Goal: Use online tool/utility: Utilize a website feature to perform a specific function

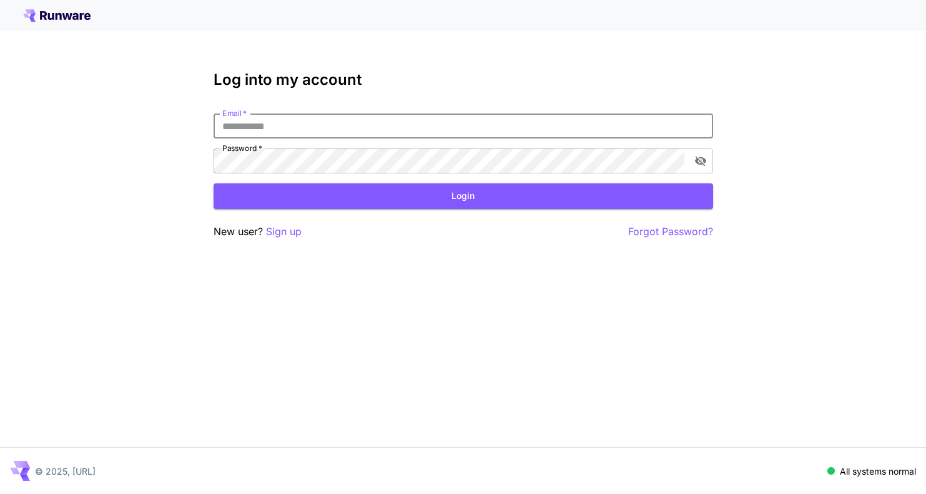
type input "**********"
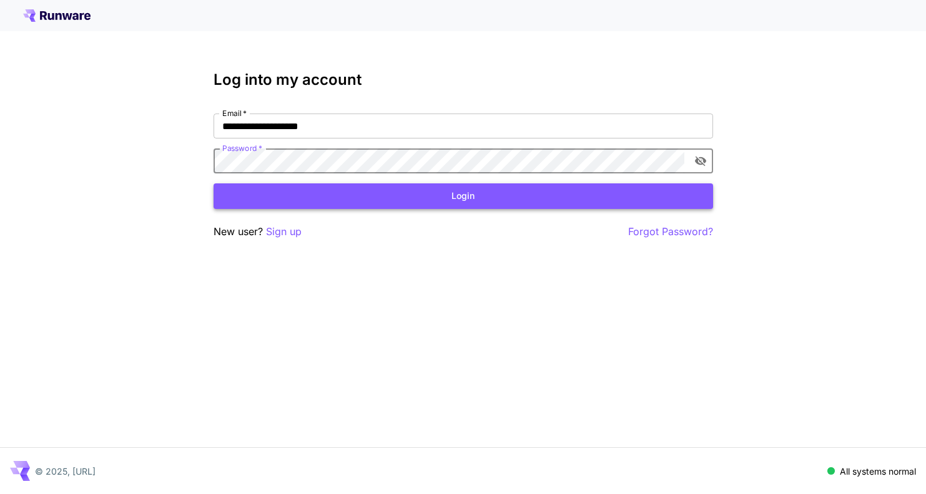
click at [323, 189] on button "Login" at bounding box center [462, 196] width 499 height 26
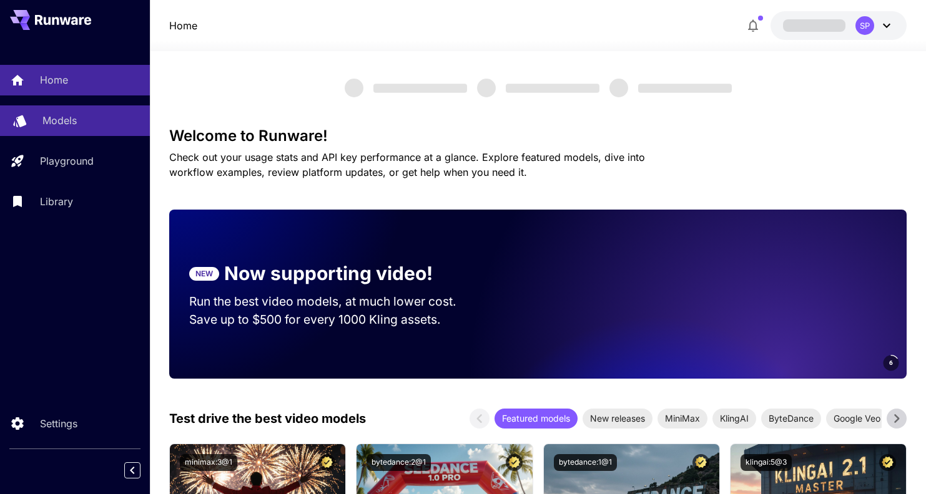
click at [77, 122] on div "Models" at bounding box center [90, 120] width 97 height 15
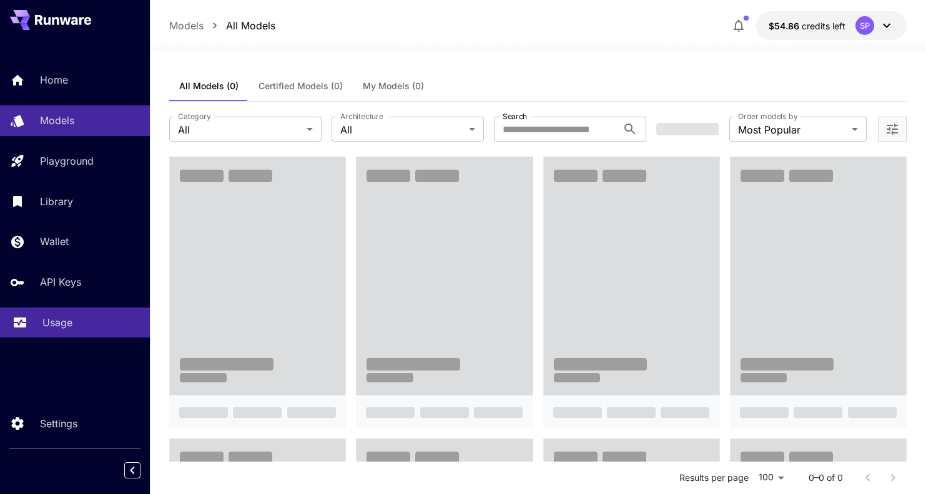
click at [62, 325] on p "Usage" at bounding box center [57, 322] width 30 height 15
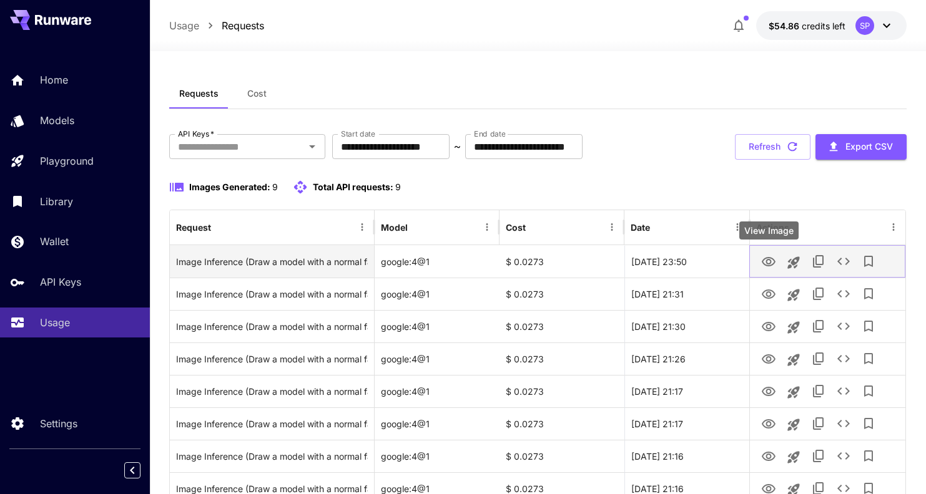
click at [768, 260] on icon "View Image" at bounding box center [768, 262] width 15 height 15
click at [841, 262] on icon "See details" at bounding box center [843, 261] width 15 height 15
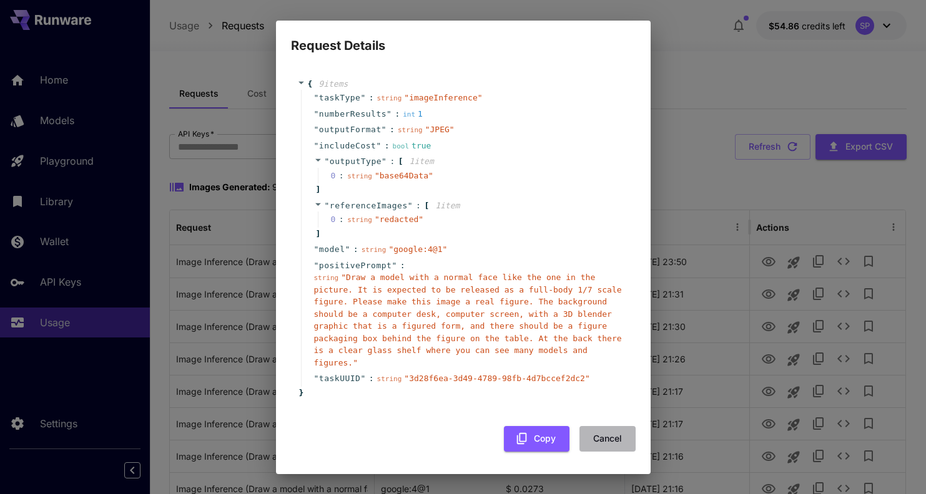
click at [596, 433] on button "Cancel" at bounding box center [607, 439] width 56 height 26
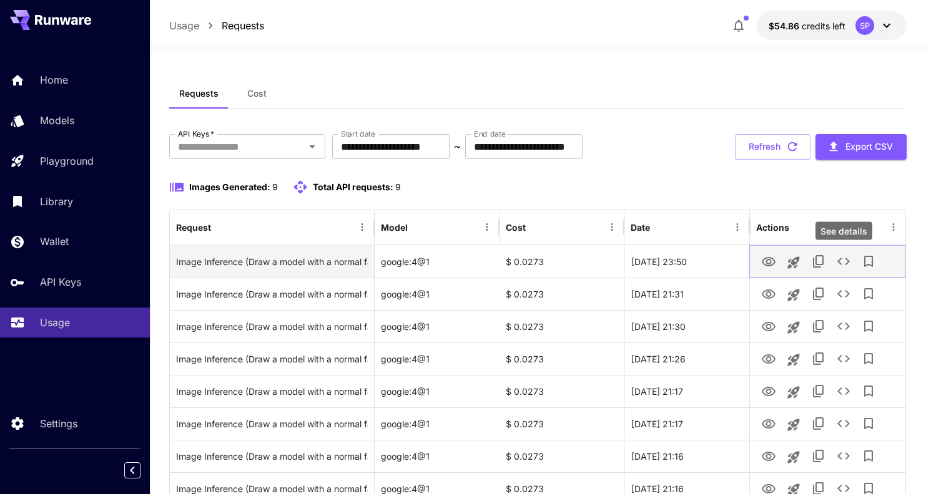
click at [853, 265] on button "See details" at bounding box center [843, 261] width 25 height 25
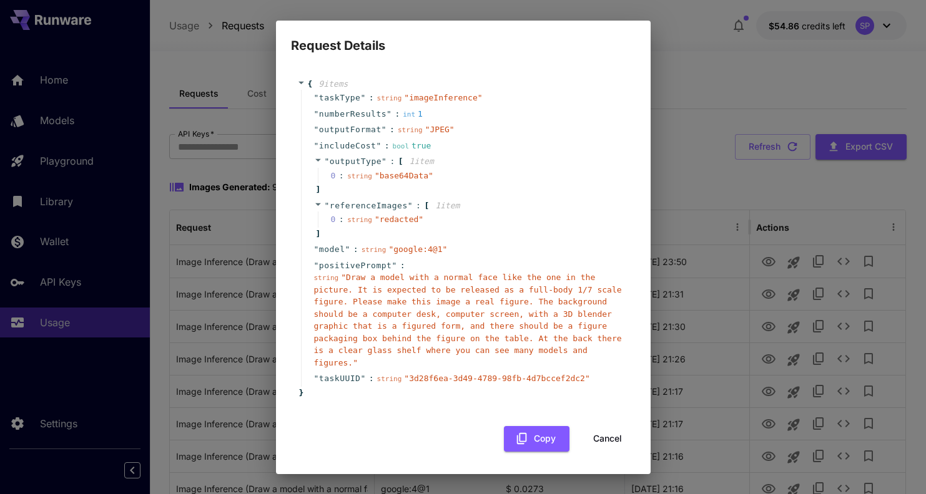
drag, startPoint x: 608, startPoint y: 436, endPoint x: 613, endPoint y: 427, distance: 10.1
click at [608, 435] on button "Cancel" at bounding box center [607, 439] width 56 height 26
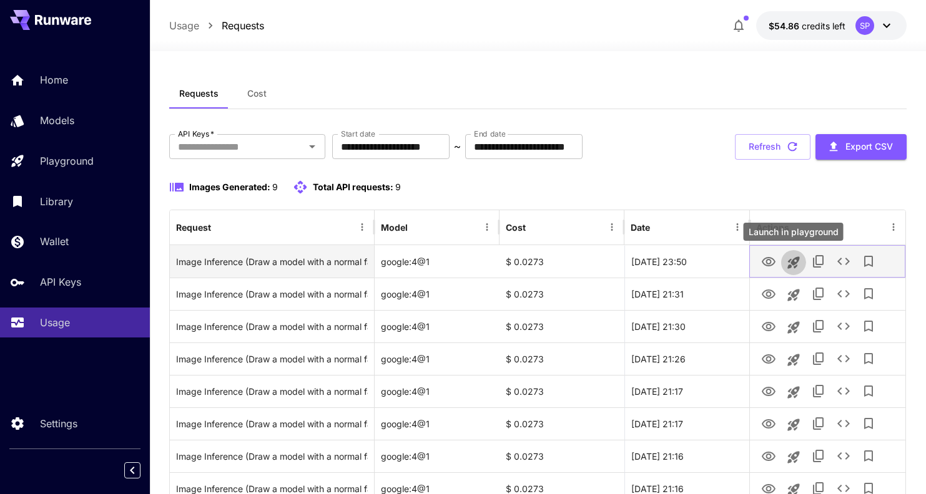
click at [788, 264] on icon "Launch in playground" at bounding box center [793, 262] width 15 height 15
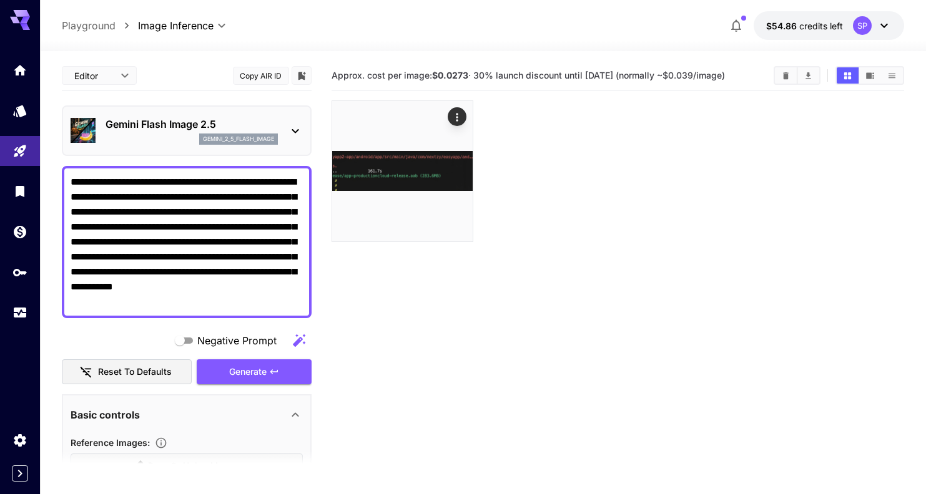
scroll to position [1, 0]
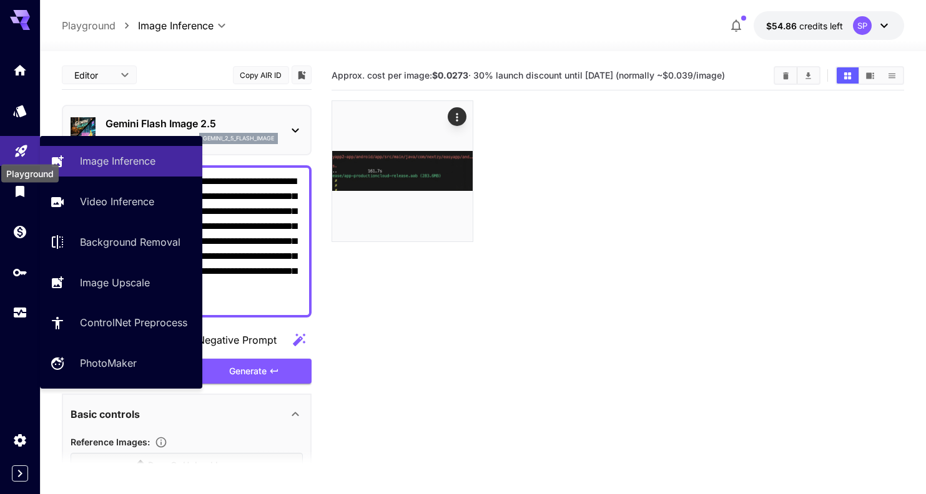
click at [19, 149] on icon "Playground" at bounding box center [21, 148] width 12 height 12
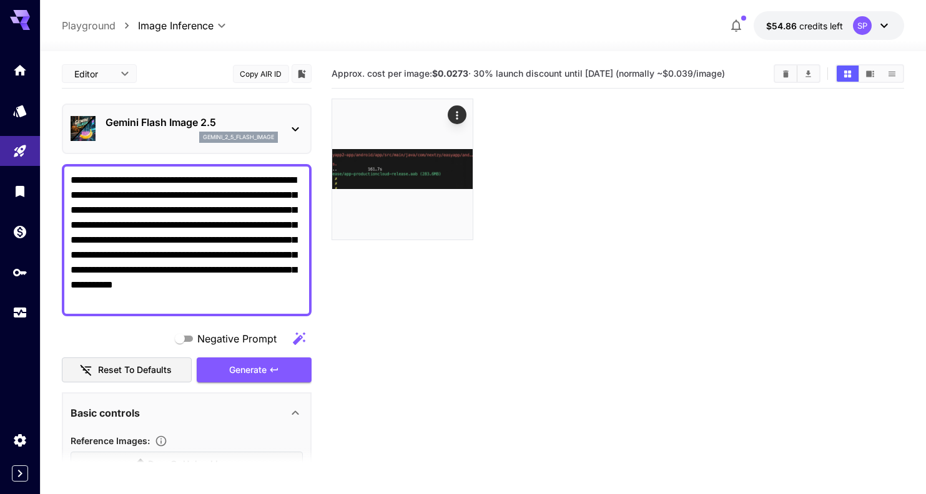
scroll to position [7, 0]
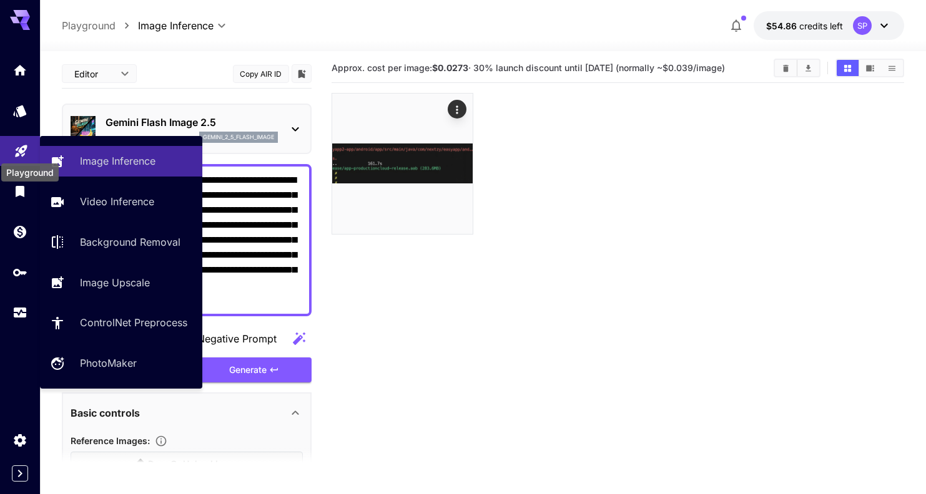
click at [21, 154] on icon "Playground" at bounding box center [21, 147] width 15 height 15
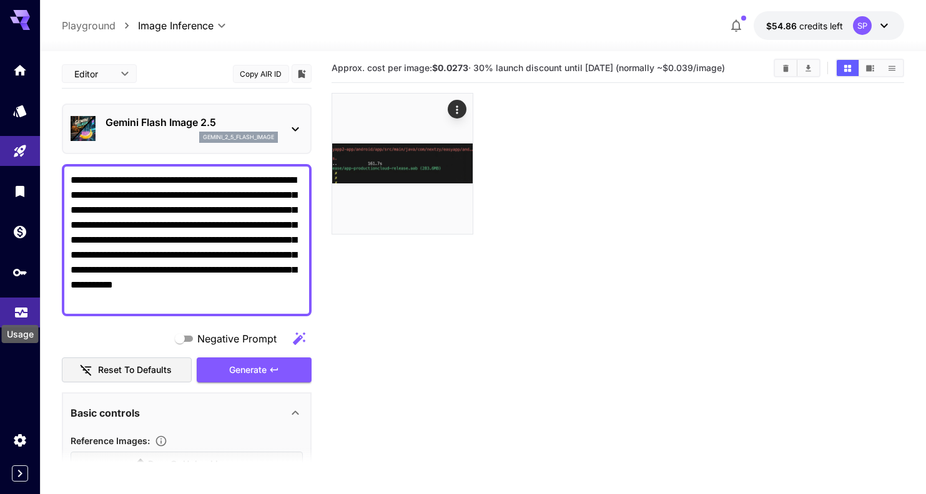
click at [21, 311] on icon "Usage" at bounding box center [21, 308] width 15 height 15
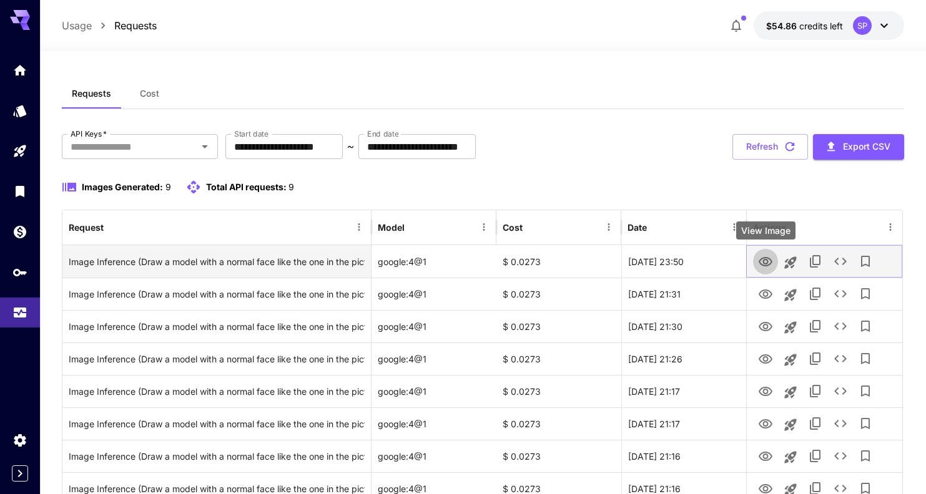
click at [766, 263] on icon "View Image" at bounding box center [765, 261] width 14 height 9
click at [787, 259] on icon "Launch in playground" at bounding box center [790, 263] width 12 height 12
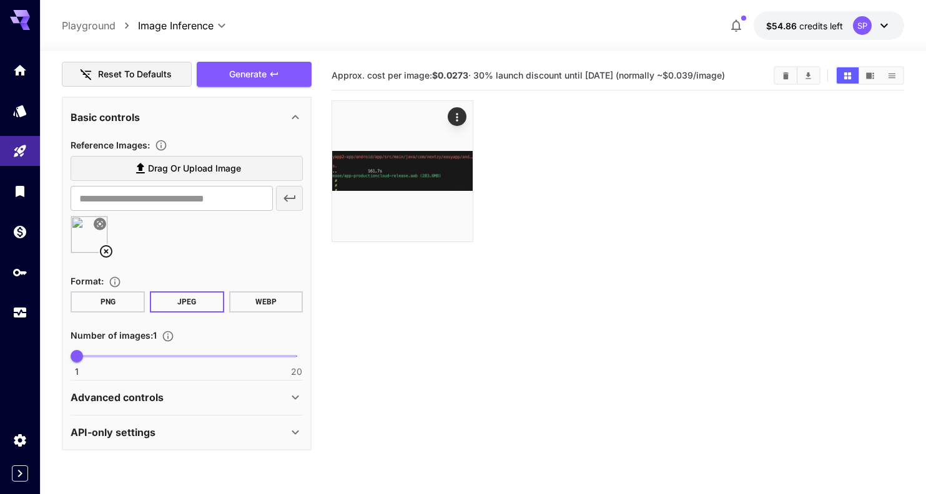
click at [103, 248] on icon at bounding box center [106, 251] width 15 height 15
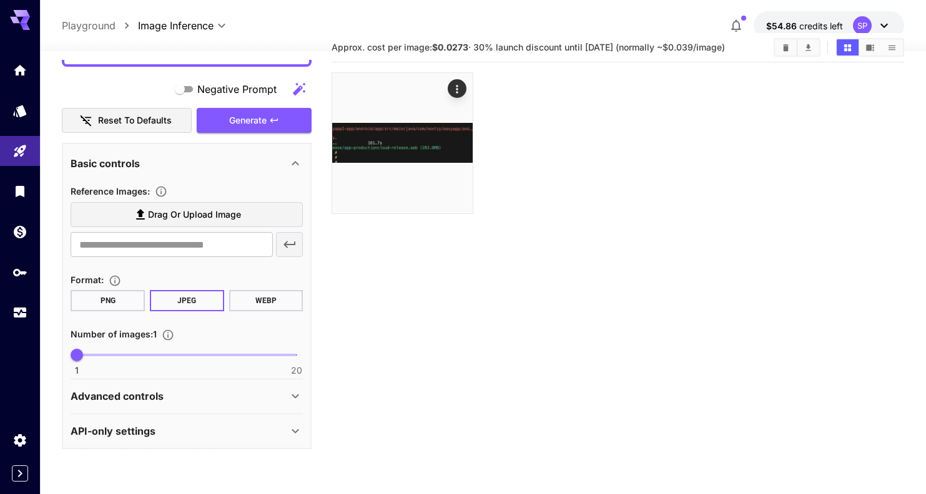
scroll to position [31, 0]
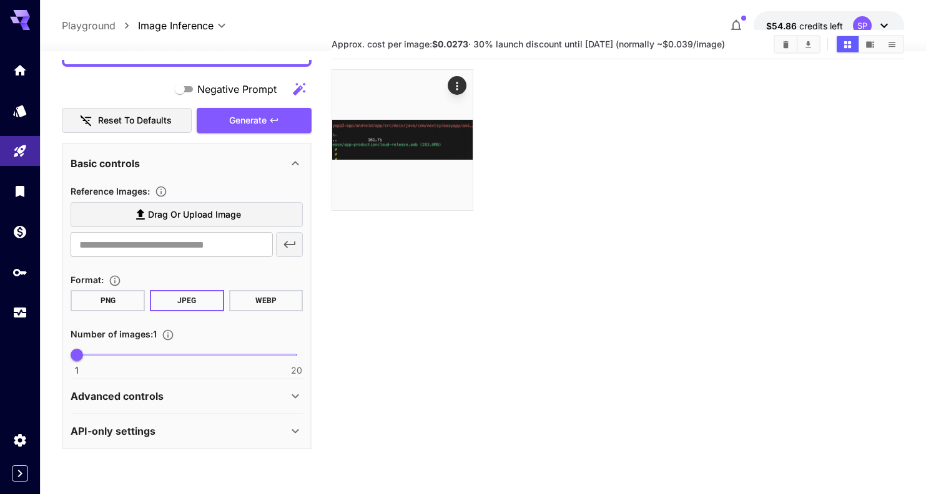
click at [144, 397] on p "Advanced controls" at bounding box center [117, 396] width 93 height 15
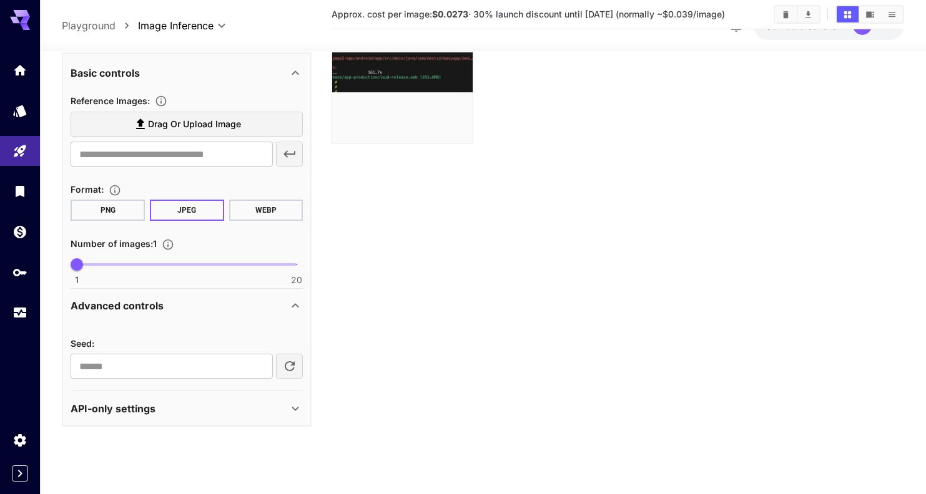
scroll to position [99, 0]
click at [154, 410] on p "API-only settings" at bounding box center [113, 408] width 85 height 15
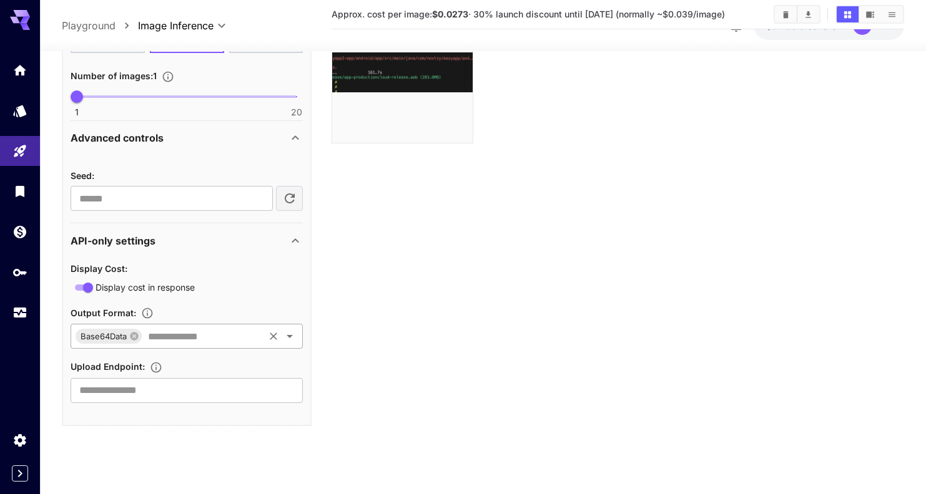
scroll to position [485, 0]
click at [179, 333] on input "text" at bounding box center [202, 336] width 119 height 17
click at [136, 399] on li "DataURI" at bounding box center [187, 400] width 232 height 31
click at [188, 336] on icon at bounding box center [187, 337] width 8 height 8
click at [181, 337] on input "text" at bounding box center [202, 336] width 119 height 17
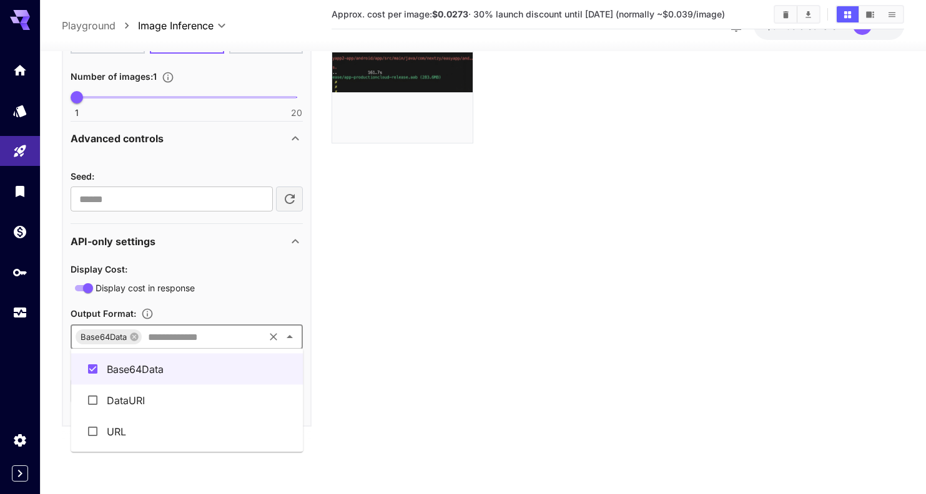
click at [124, 429] on li "URL" at bounding box center [187, 431] width 232 height 31
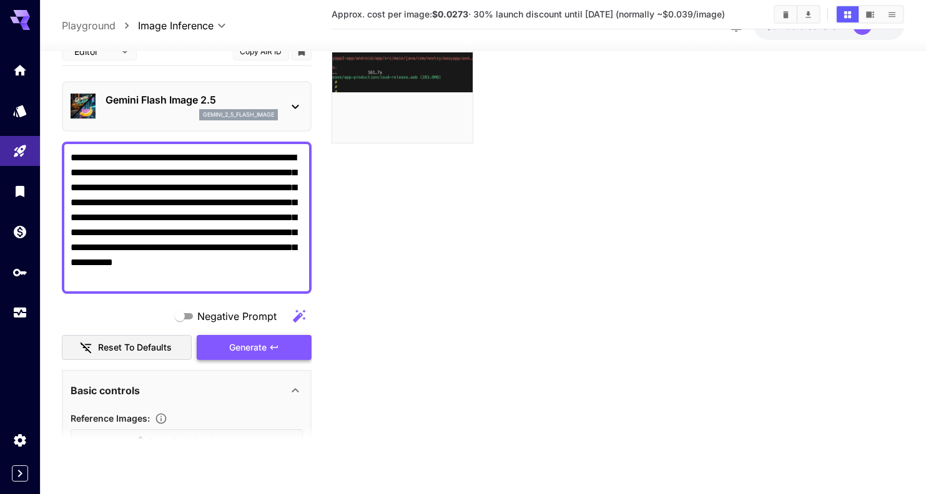
scroll to position [0, 0]
click at [227, 349] on button "Generate" at bounding box center [254, 348] width 115 height 26
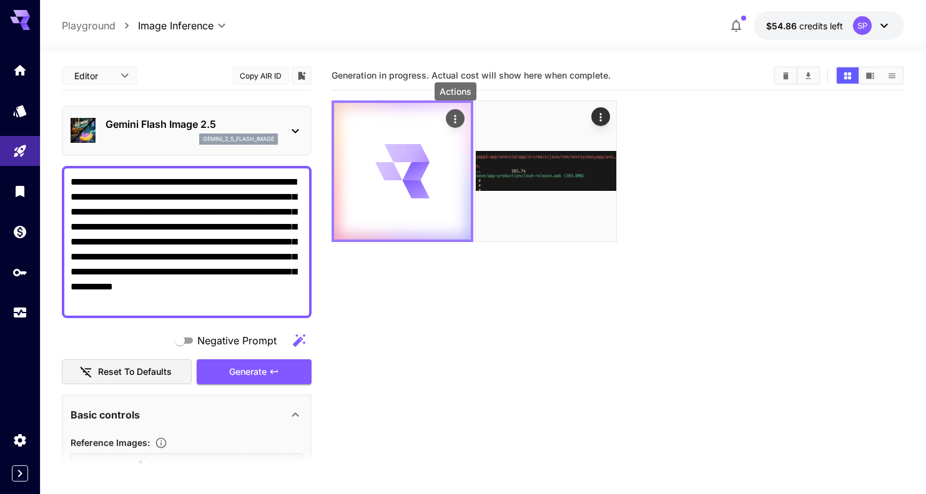
click at [448, 121] on button "Actions" at bounding box center [455, 118] width 19 height 19
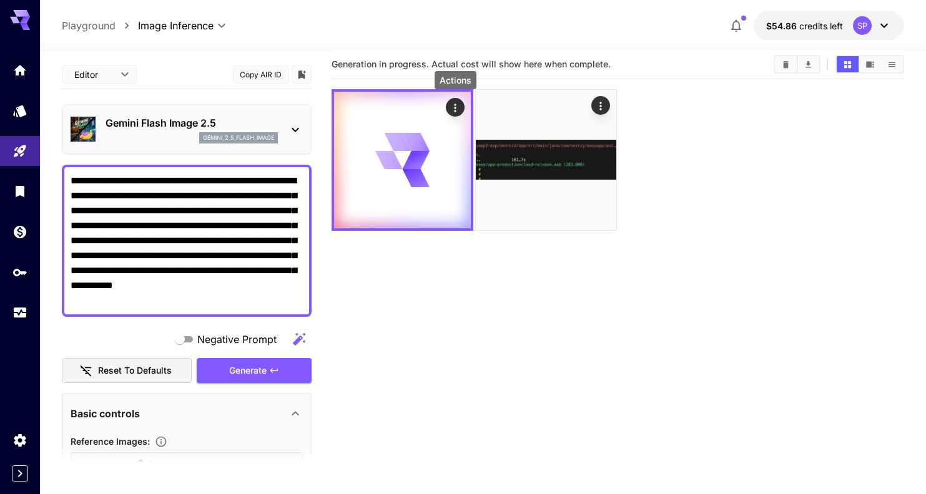
scroll to position [16, 0]
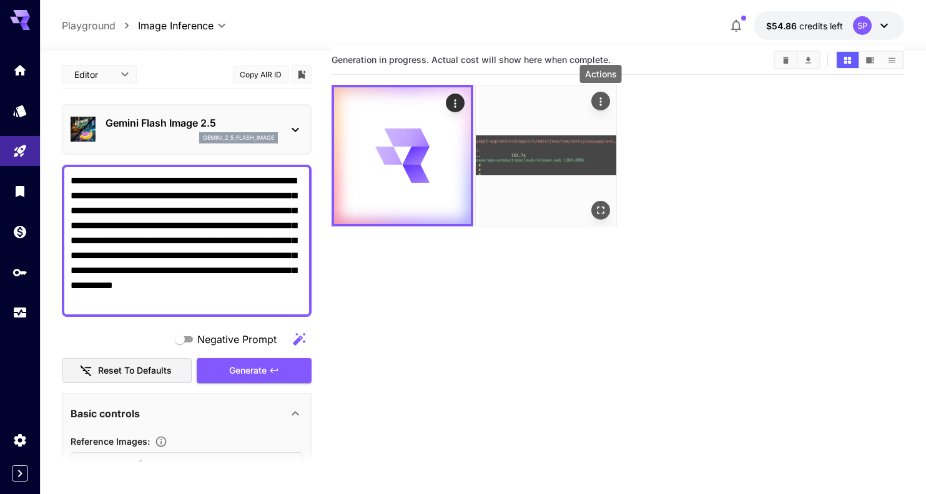
click at [602, 100] on icon "Actions" at bounding box center [600, 101] width 12 height 12
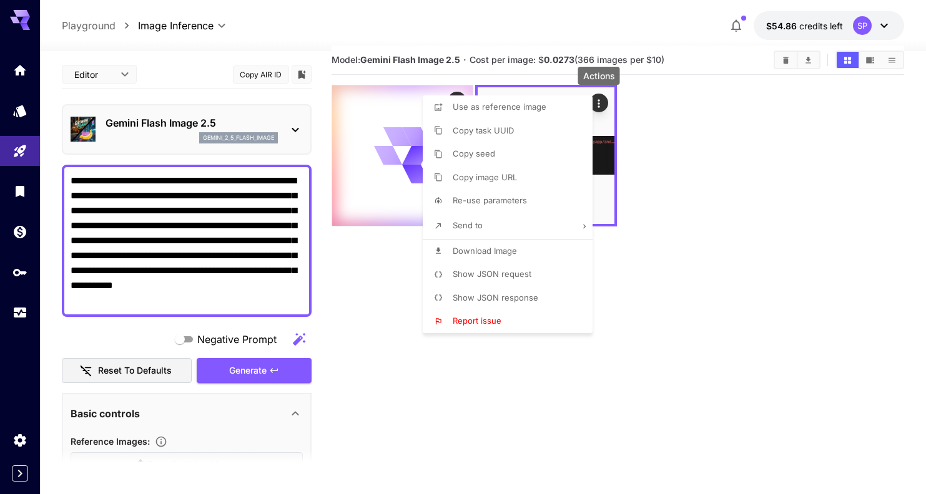
click at [499, 293] on span "Show JSON response" at bounding box center [496, 298] width 86 height 10
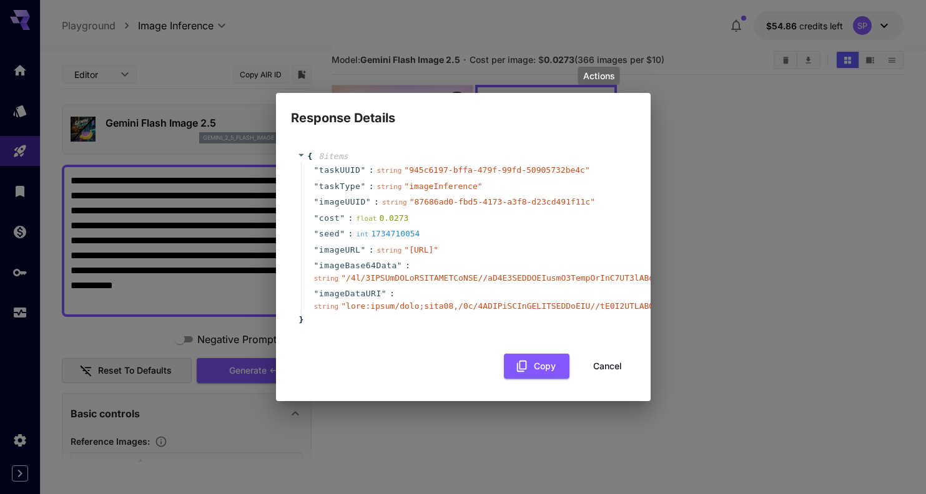
click at [345, 244] on span "imageURL" at bounding box center [340, 250] width 42 height 12
copy span "imageURL"
click at [741, 167] on div "Response Details { 8 item s " taskUUID " : string " 945c6197-bffa-479f-99fd-509…" at bounding box center [463, 247] width 926 height 494
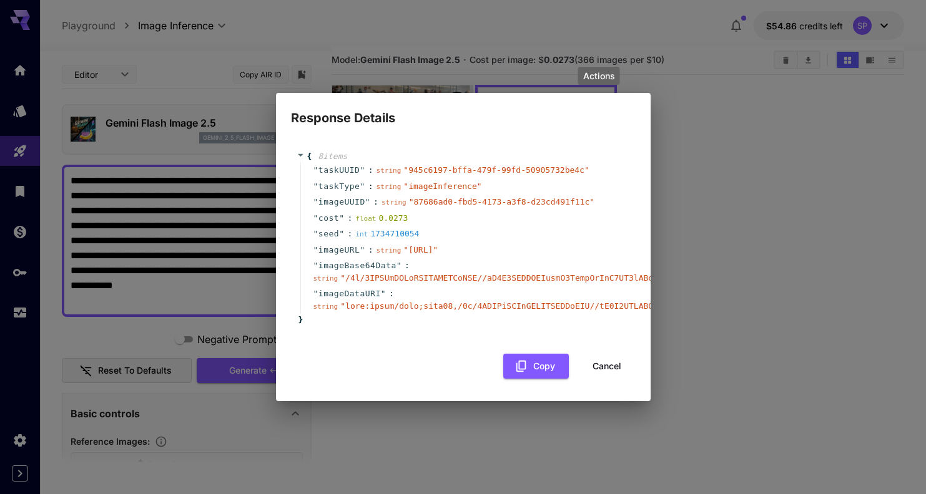
click at [346, 244] on span "imageURL" at bounding box center [339, 250] width 42 height 12
copy span "imageURL"
click at [369, 272] on span "imageBase64Data" at bounding box center [357, 266] width 78 height 12
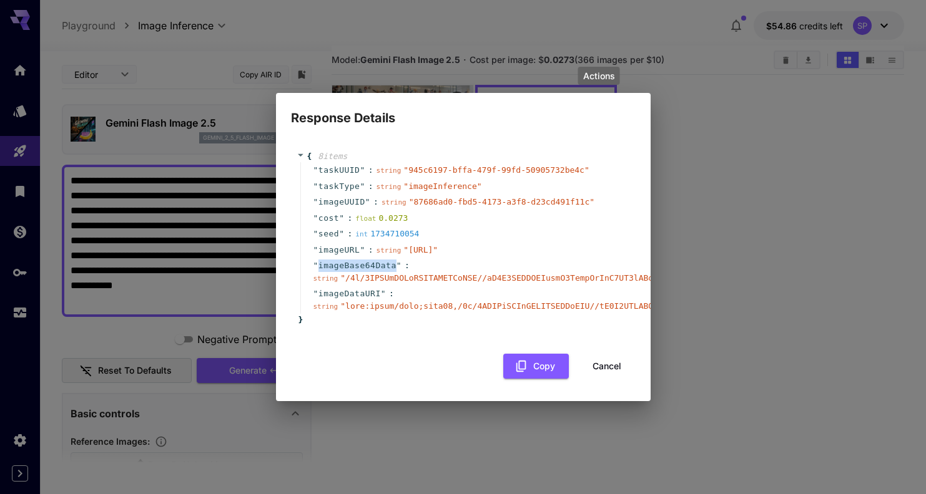
copy span "imageBase64Data"
click at [347, 300] on span "imageDataURI" at bounding box center [349, 294] width 62 height 12
copy span "imageDataURI"
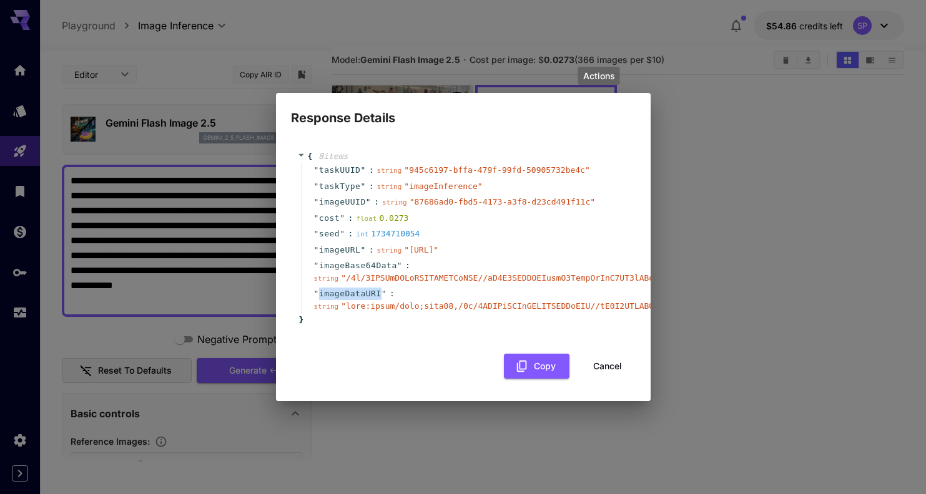
scroll to position [0, 0]
click at [612, 373] on button "Cancel" at bounding box center [607, 367] width 56 height 26
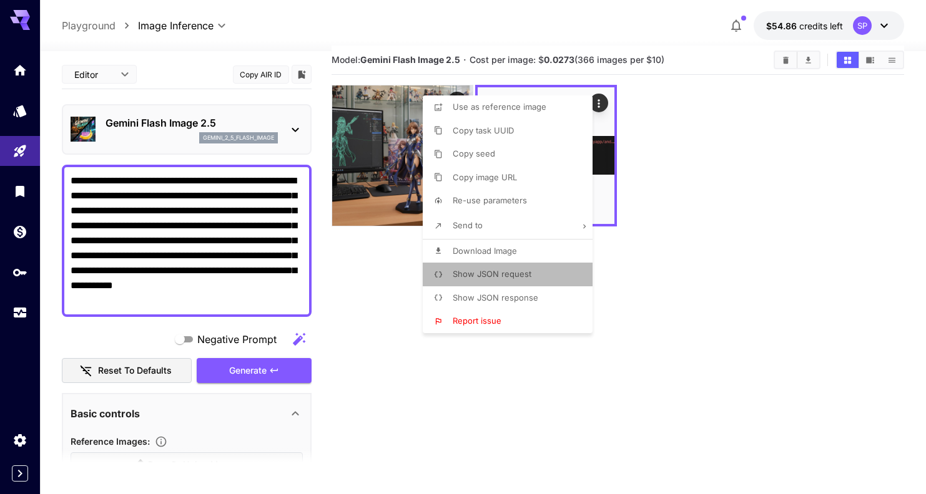
click at [496, 270] on span "Show JSON request" at bounding box center [492, 274] width 79 height 10
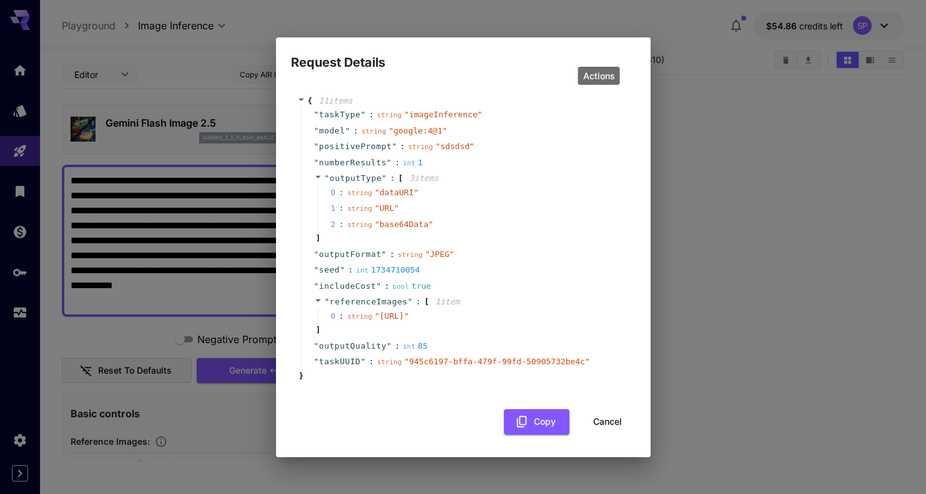
click at [383, 203] on span "" URL "" at bounding box center [386, 207] width 24 height 9
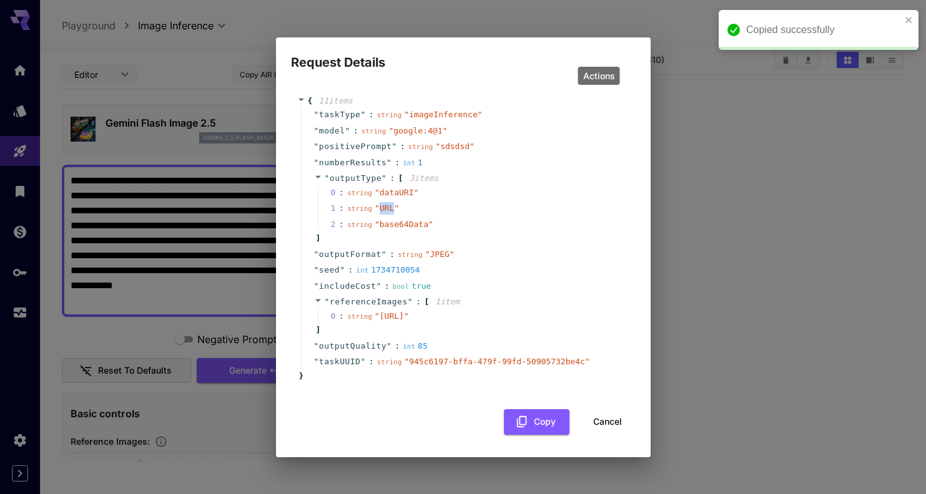
copy span "URL"
click at [387, 188] on span "" dataURI "" at bounding box center [396, 192] width 44 height 9
copy span "dataURI"
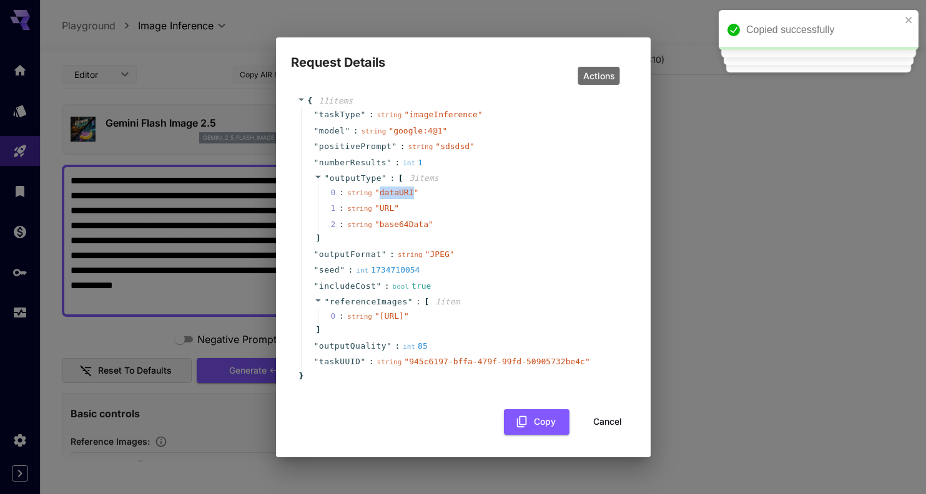
click at [620, 423] on button "Cancel" at bounding box center [607, 422] width 56 height 26
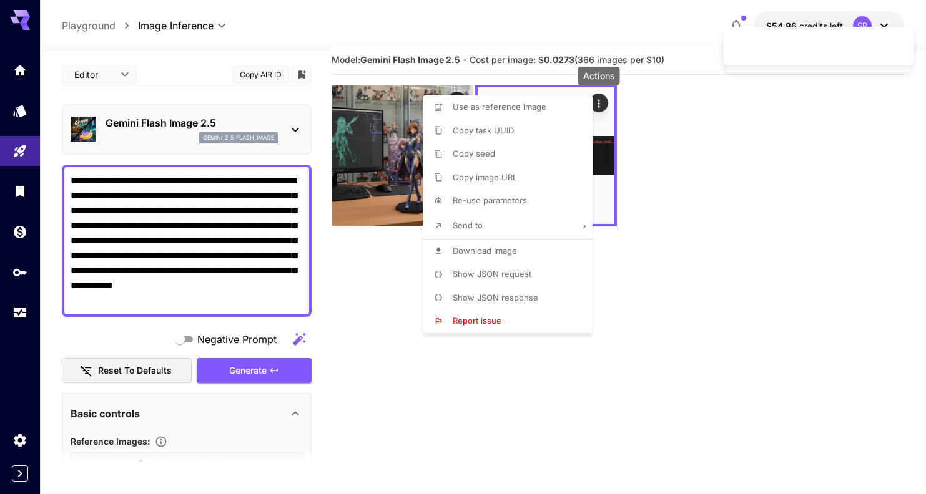
click at [16, 311] on div at bounding box center [463, 247] width 926 height 494
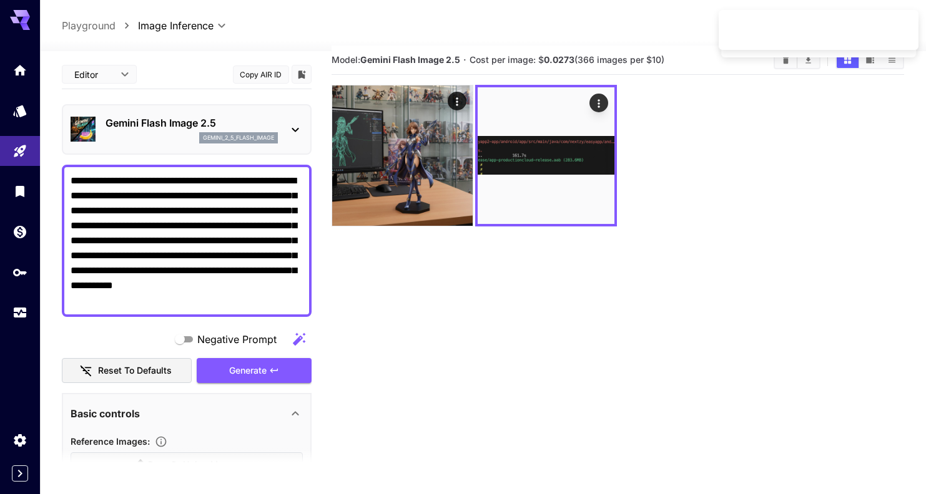
click at [16, 311] on div "Use as reference image Copy task UUID Copy seed Copy image URL Re-use parameter…" at bounding box center [95, 247] width 190 height 494
click at [19, 310] on icon "Usage" at bounding box center [21, 307] width 12 height 6
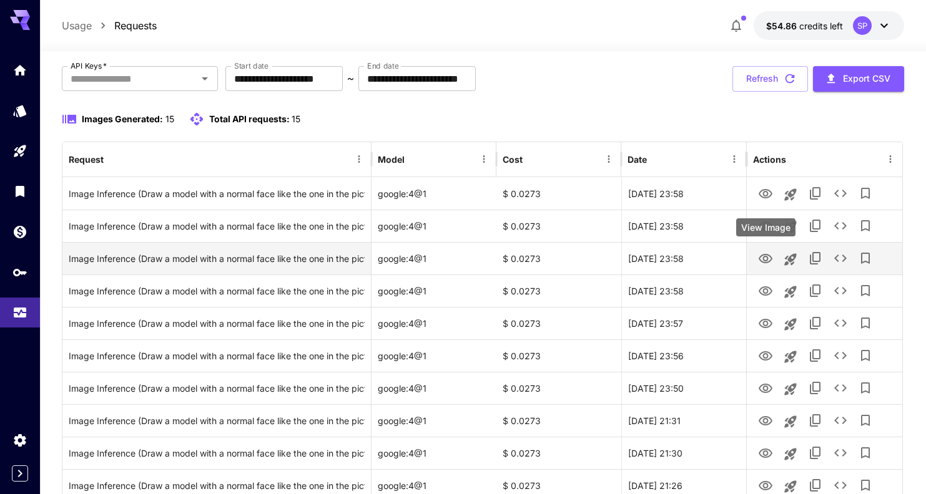
scroll to position [62, 0]
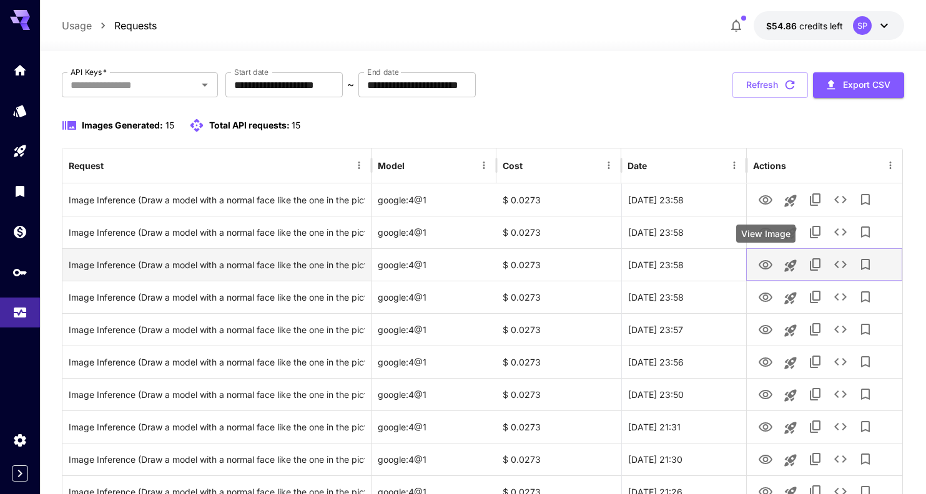
click at [763, 260] on icon "View Image" at bounding box center [765, 265] width 15 height 15
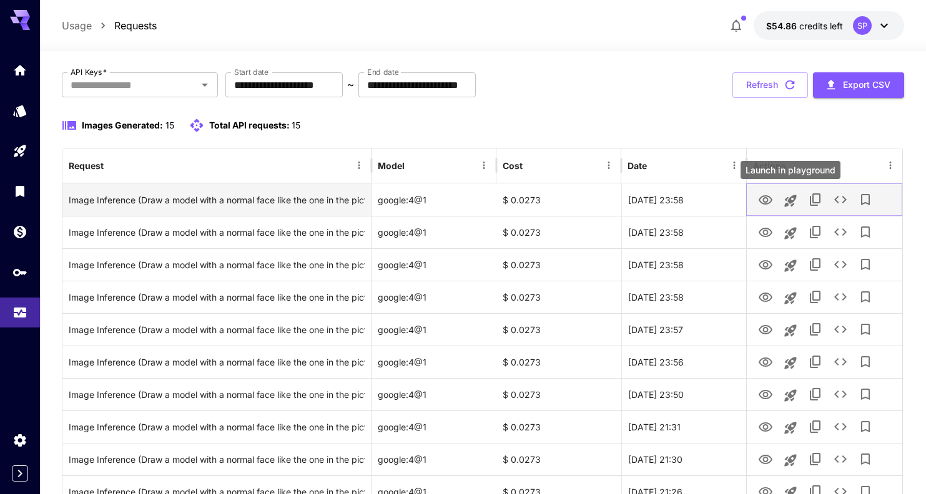
click at [788, 201] on icon "Launch in playground" at bounding box center [790, 201] width 12 height 12
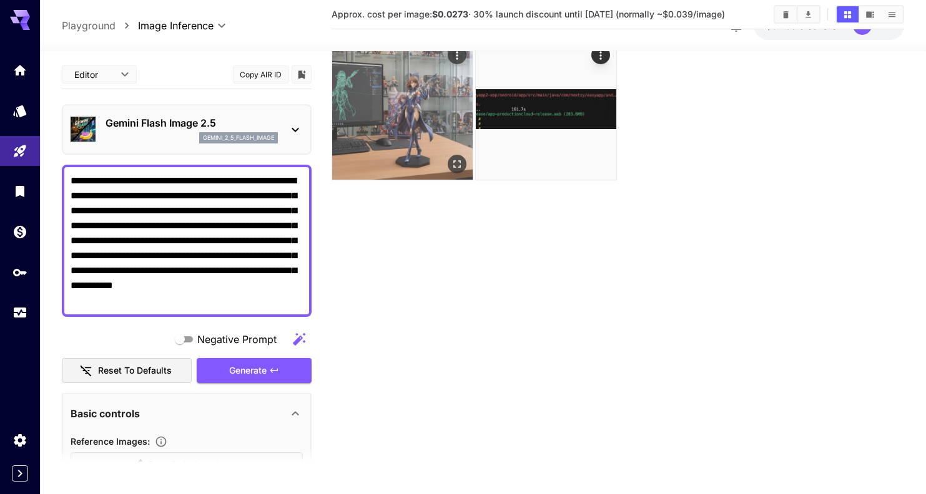
click at [419, 110] on img at bounding box center [402, 109] width 140 height 140
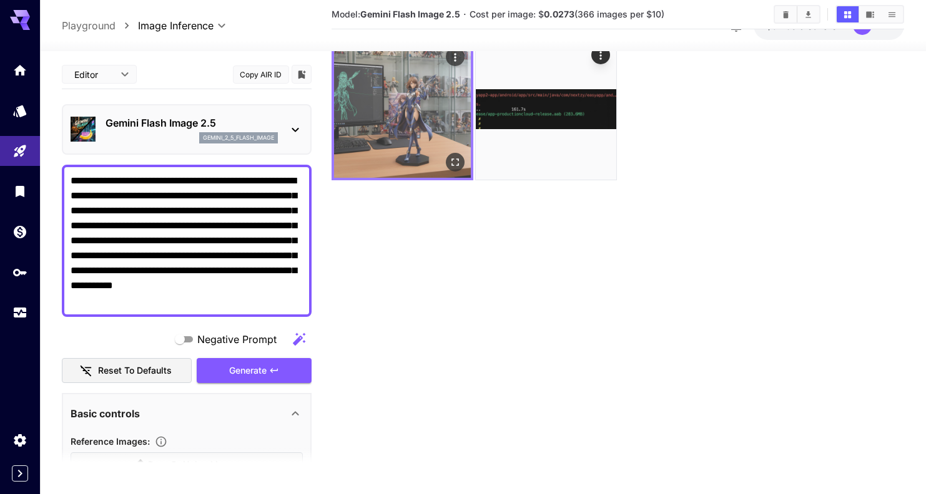
click at [463, 54] on button "Actions" at bounding box center [455, 56] width 19 height 19
click at [462, 54] on button "Actions" at bounding box center [455, 56] width 19 height 19
click at [459, 56] on icon "Actions" at bounding box center [455, 57] width 12 height 12
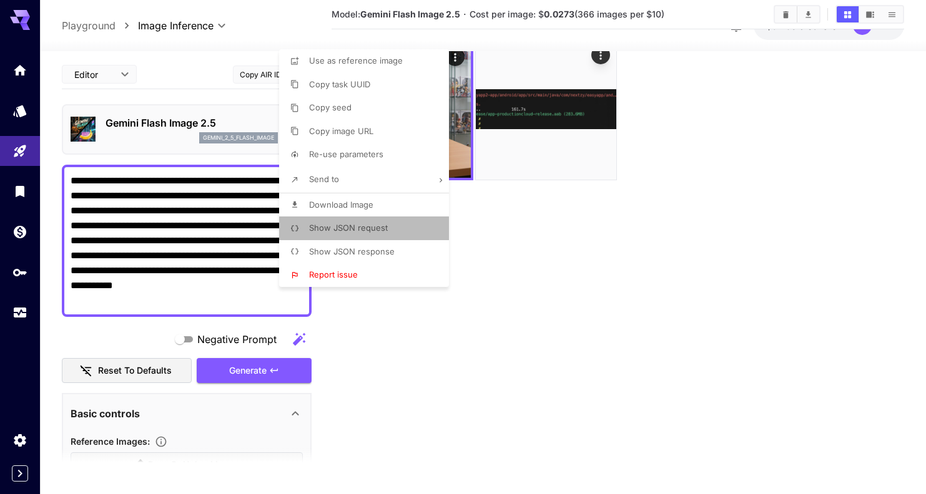
click at [345, 229] on span "Show JSON request" at bounding box center [348, 228] width 79 height 10
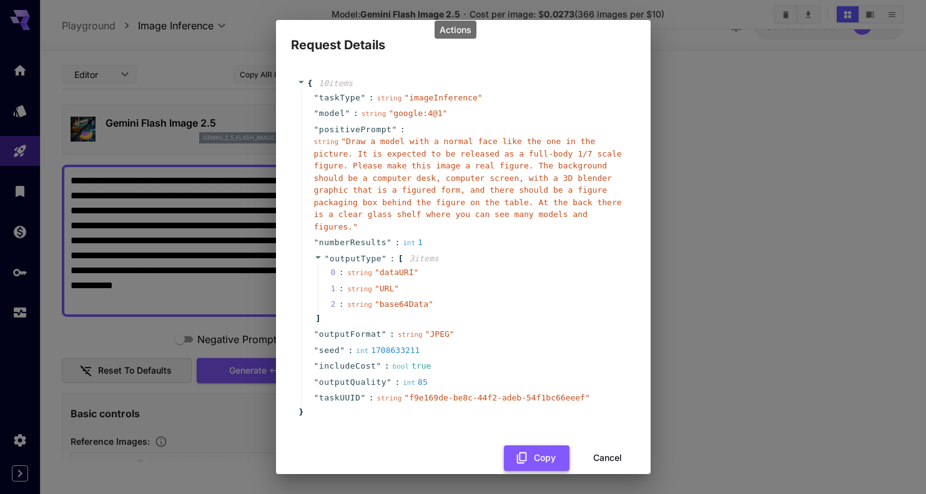
click at [527, 456] on icon "button" at bounding box center [522, 458] width 14 height 14
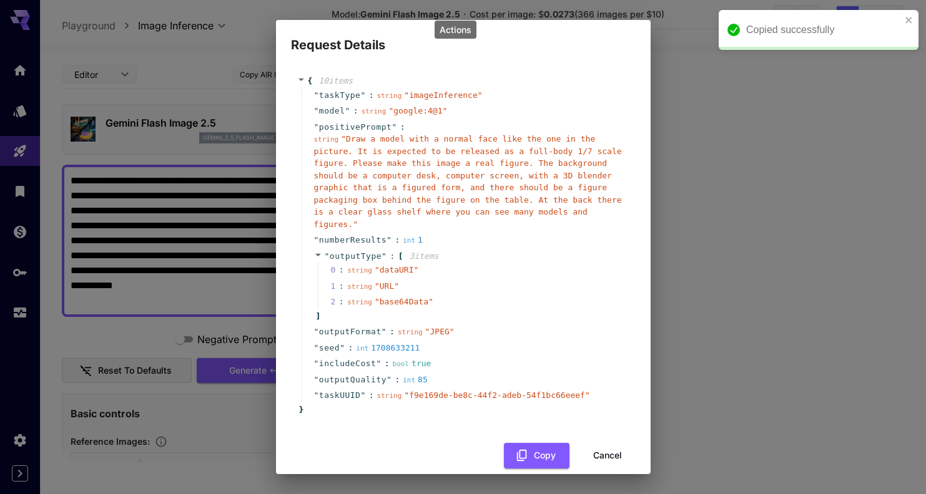
scroll to position [1, 0]
click at [600, 449] on button "Cancel" at bounding box center [607, 458] width 56 height 26
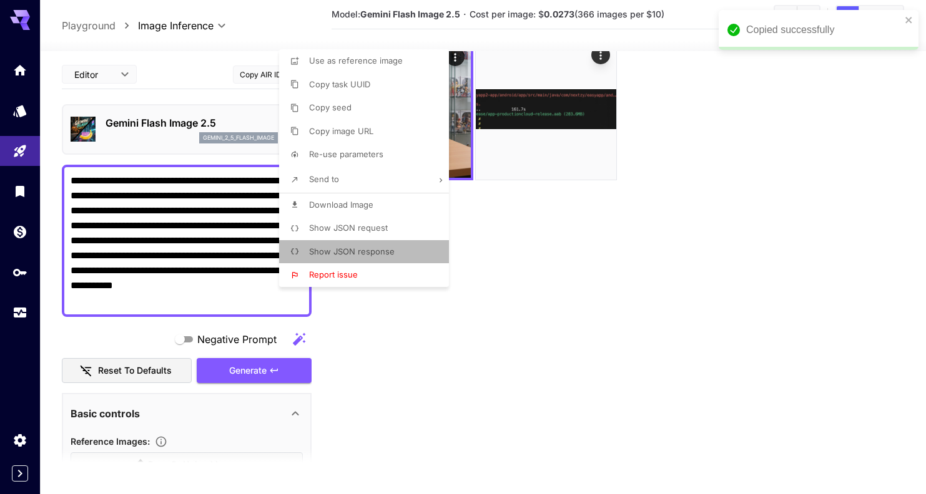
click at [376, 252] on span "Show JSON response" at bounding box center [352, 252] width 86 height 10
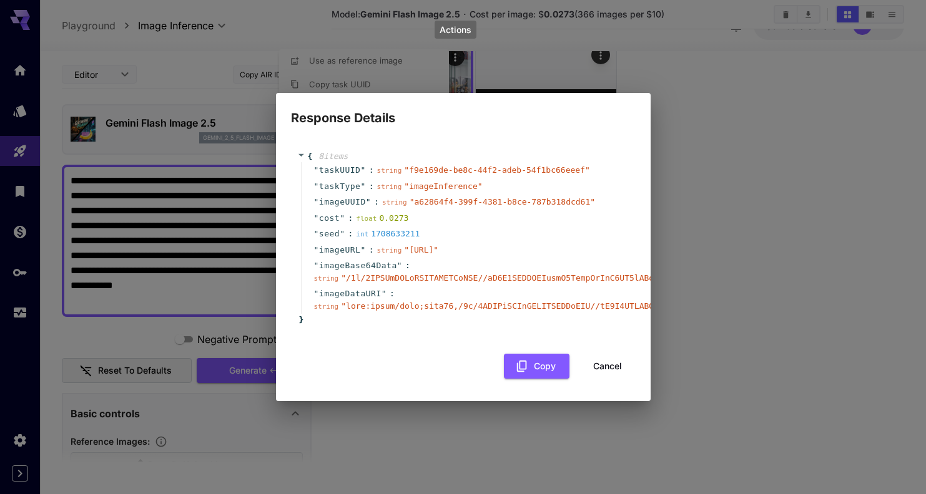
click at [345, 244] on span "imageURL" at bounding box center [340, 250] width 42 height 12
copy span "imageURL"
click at [613, 376] on button "Cancel" at bounding box center [607, 367] width 56 height 26
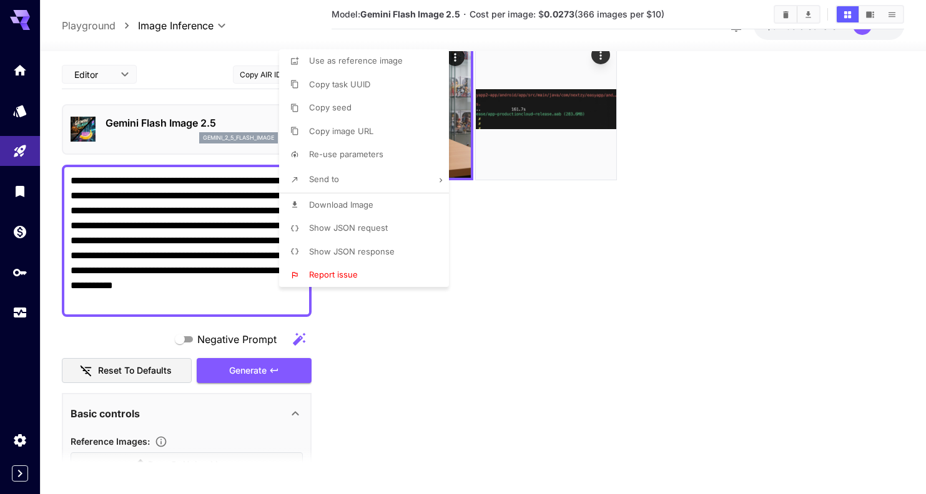
click at [458, 56] on div at bounding box center [463, 247] width 926 height 494
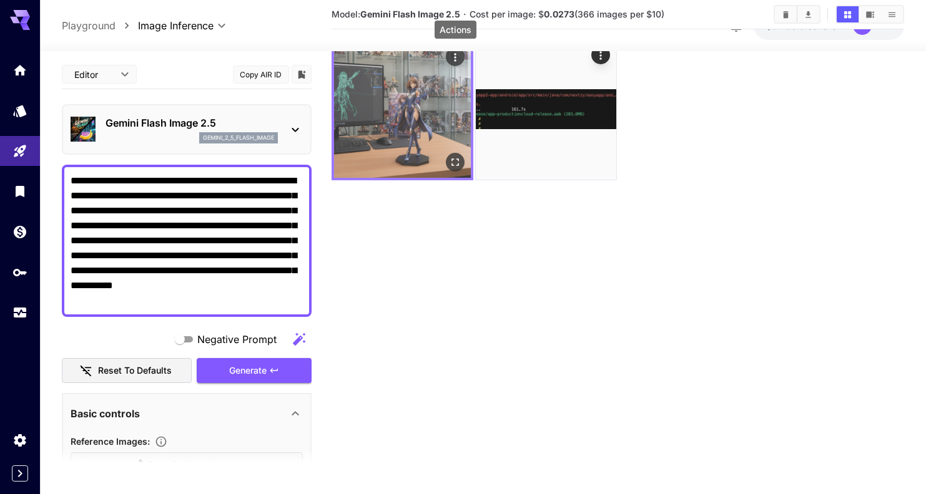
click at [457, 59] on icon "Actions" at bounding box center [455, 57] width 12 height 12
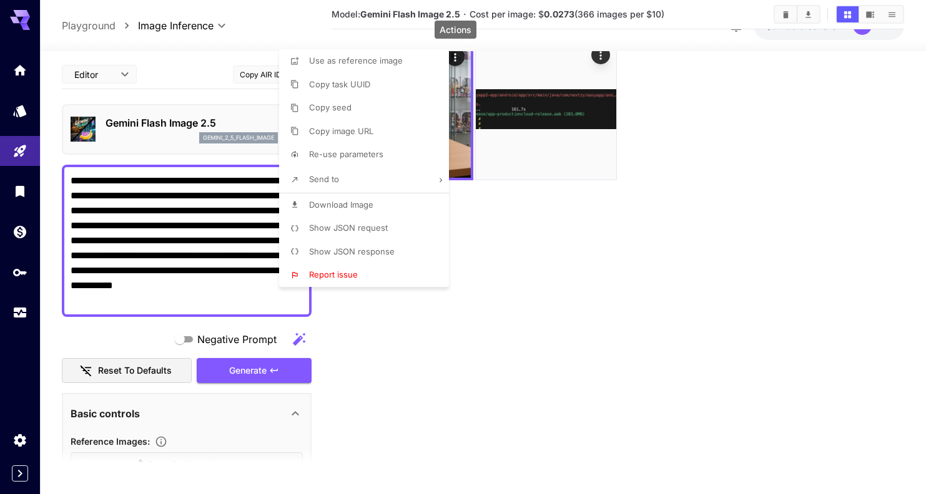
click at [365, 223] on span "Show JSON request" at bounding box center [348, 228] width 79 height 10
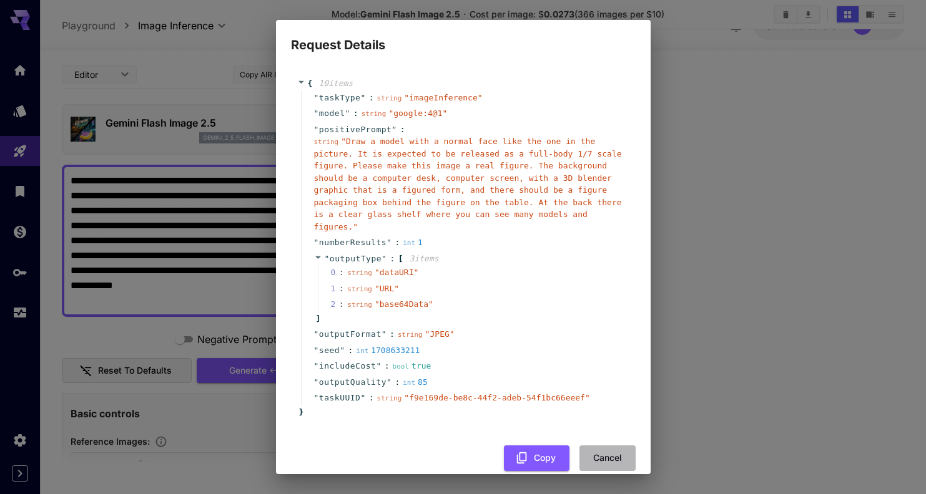
click at [619, 452] on button "Cancel" at bounding box center [607, 459] width 56 height 26
